Goal: Task Accomplishment & Management: Manage account settings

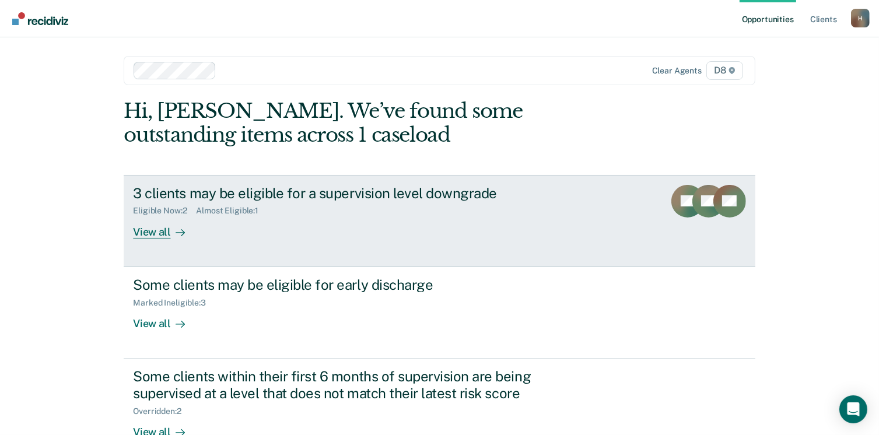
click at [698, 198] on rect at bounding box center [708, 201] width 33 height 33
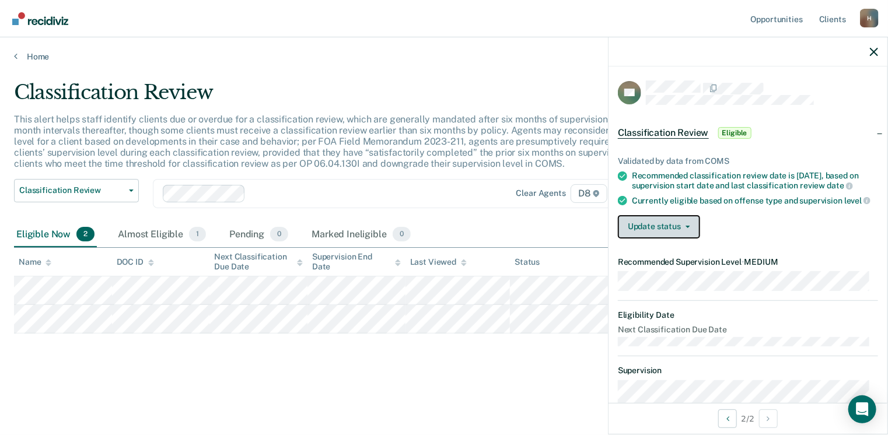
click at [671, 235] on button "Update status" at bounding box center [659, 226] width 82 height 23
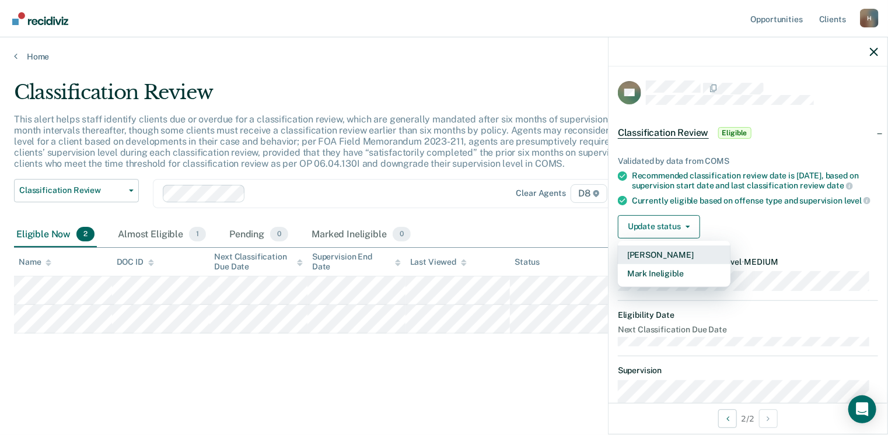
click at [671, 260] on button "[PERSON_NAME]" at bounding box center [674, 255] width 113 height 19
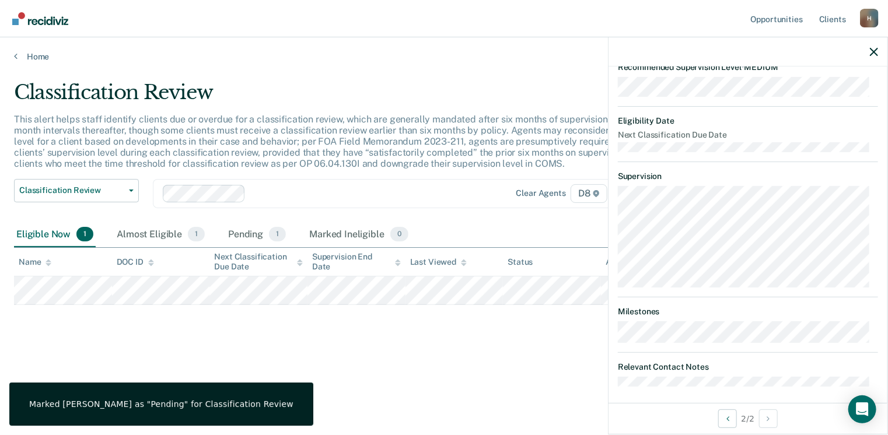
scroll to position [265, 0]
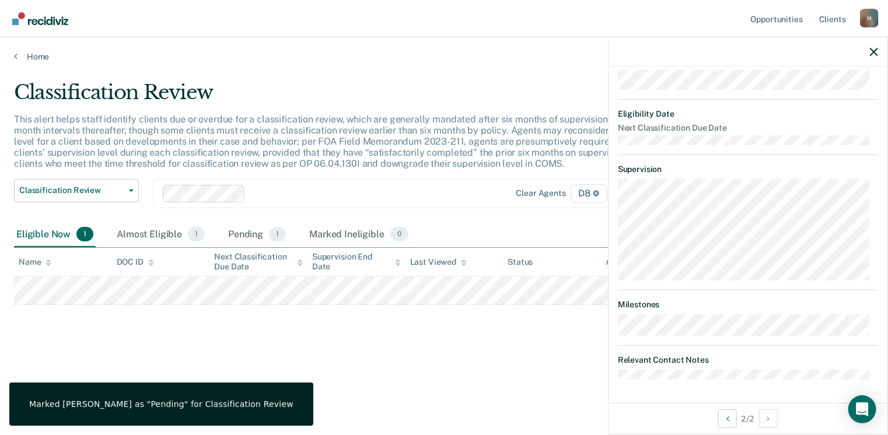
click at [878, 54] on div at bounding box center [747, 51] width 279 height 29
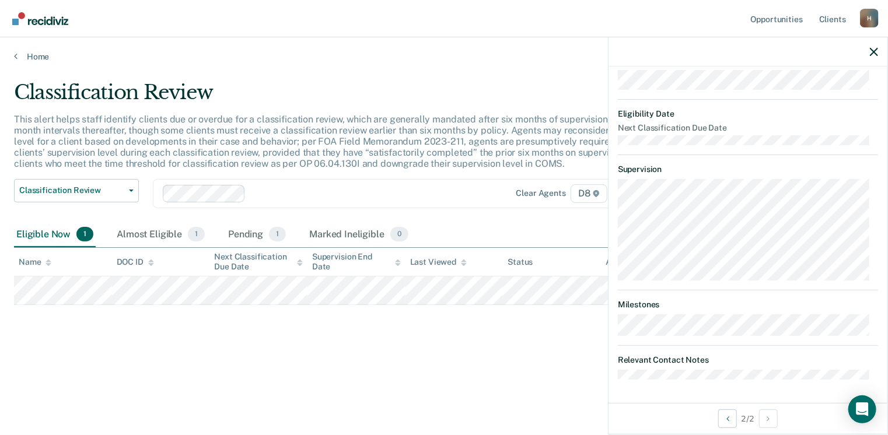
scroll to position [196, 0]
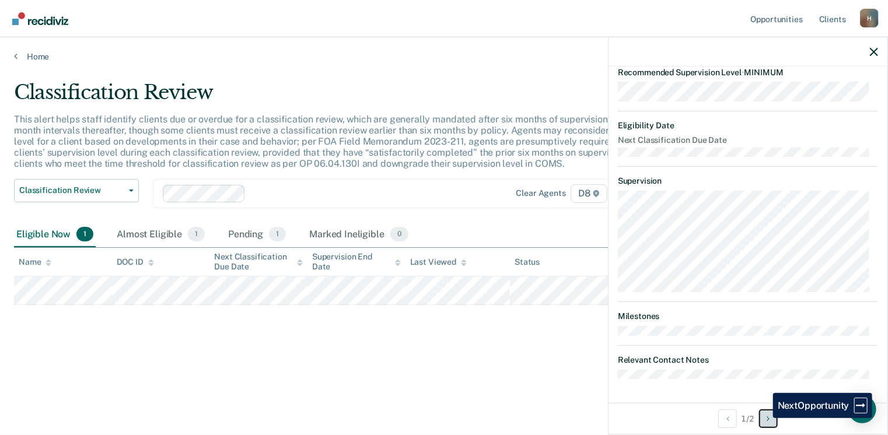
click at [764, 418] on button "Next Opportunity" at bounding box center [768, 419] width 19 height 19
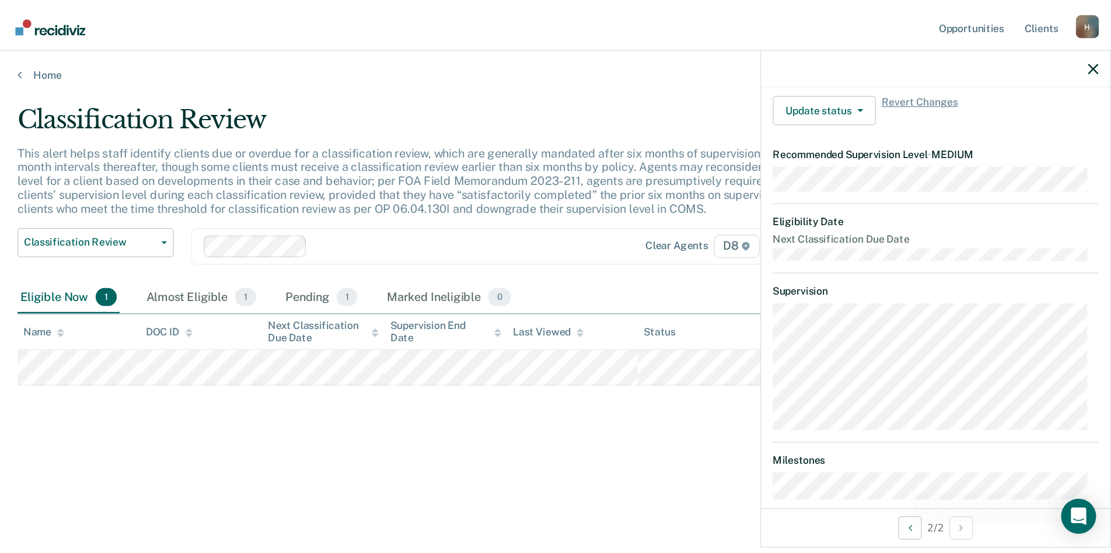
scroll to position [148, 0]
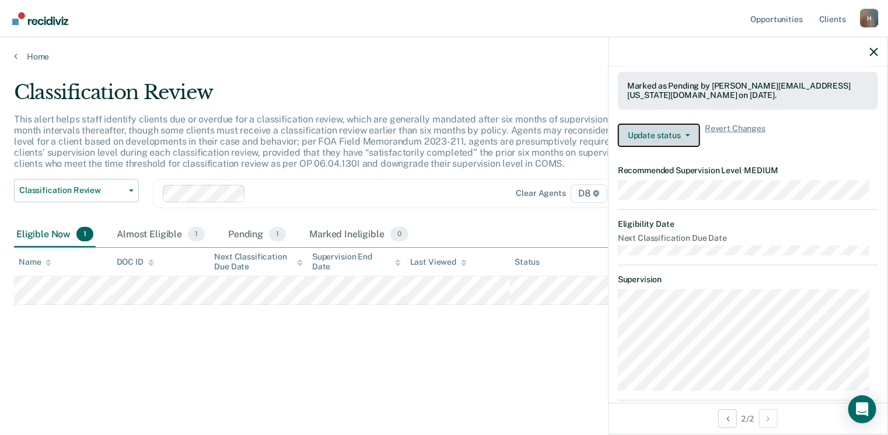
click at [662, 141] on button "Update status" at bounding box center [659, 135] width 82 height 23
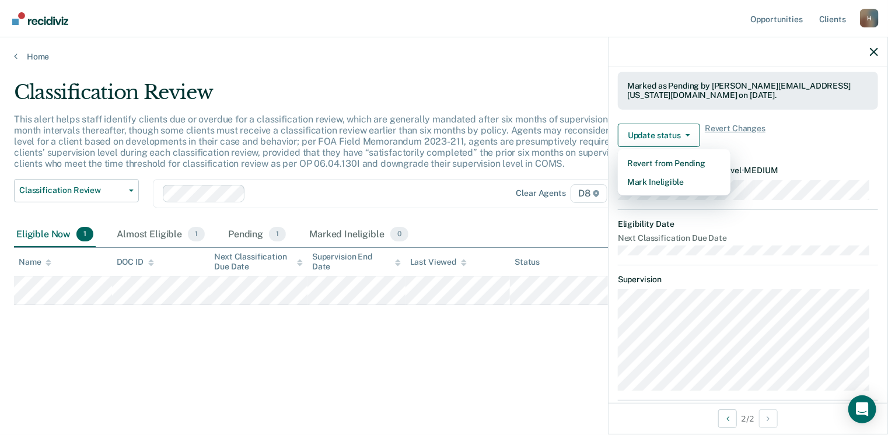
click at [598, 370] on div "Classification Review This alert helps staff identify clients due or overdue fo…" at bounding box center [444, 233] width 860 height 305
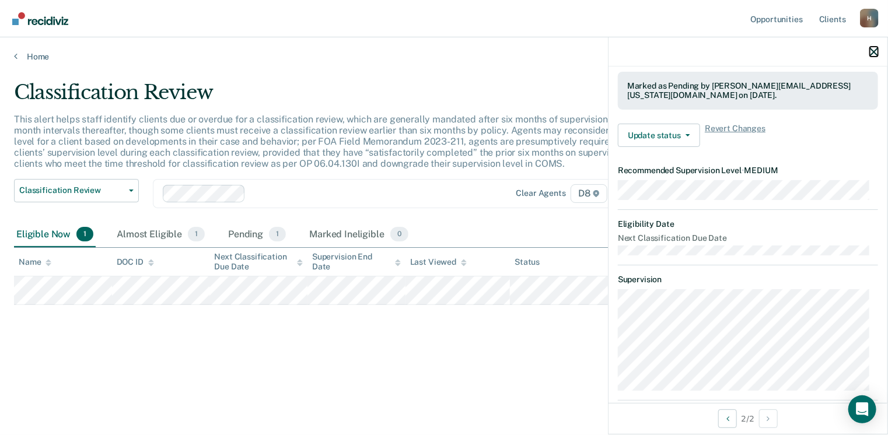
click at [875, 47] on button "button" at bounding box center [874, 52] width 8 height 10
